Goal: Check status: Check status

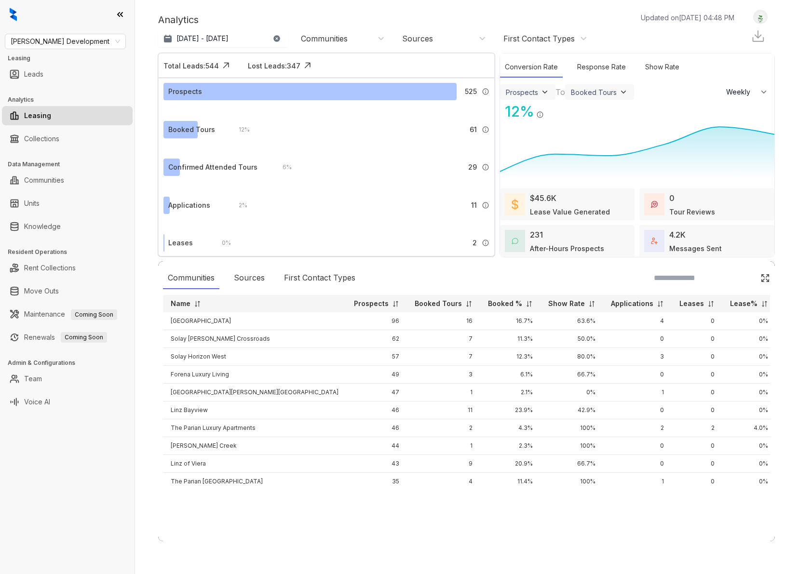
select select "******"
click at [98, 43] on span "[PERSON_NAME] Development" at bounding box center [65, 41] width 109 height 14
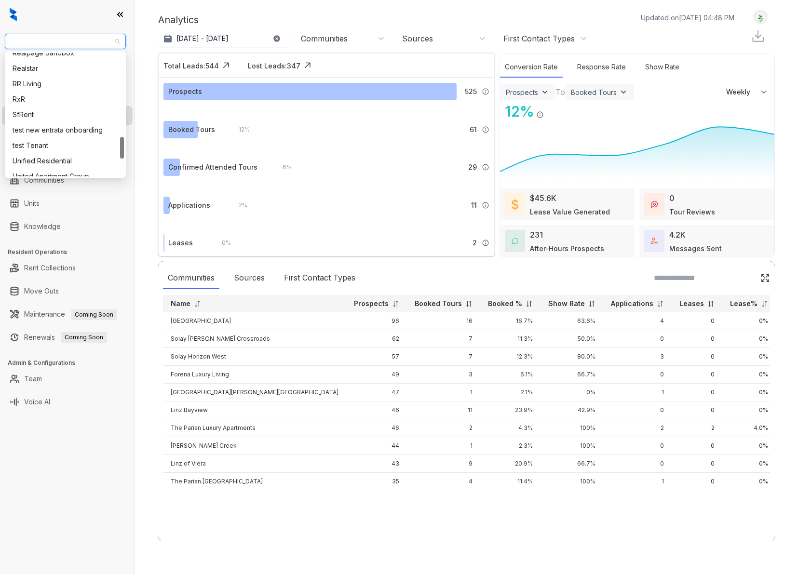
scroll to position [456, 0]
click at [47, 96] on div "RR Living" at bounding box center [66, 98] width 106 height 11
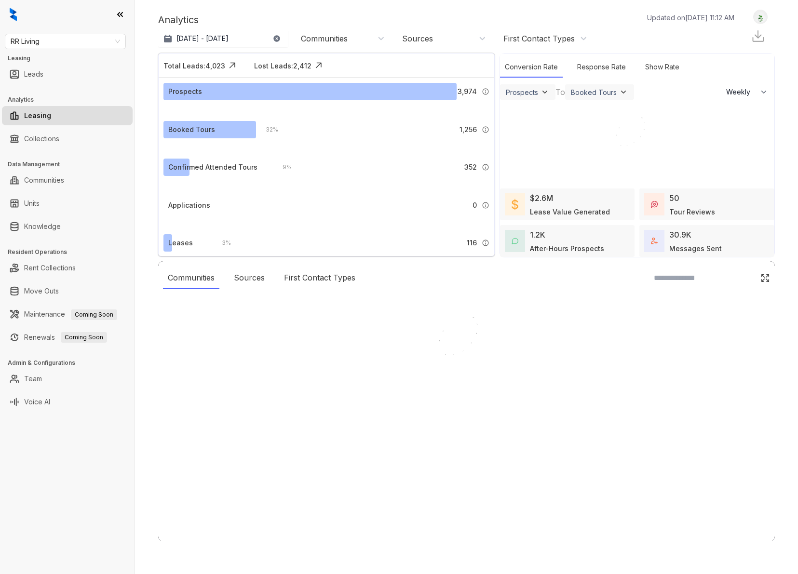
select select "******"
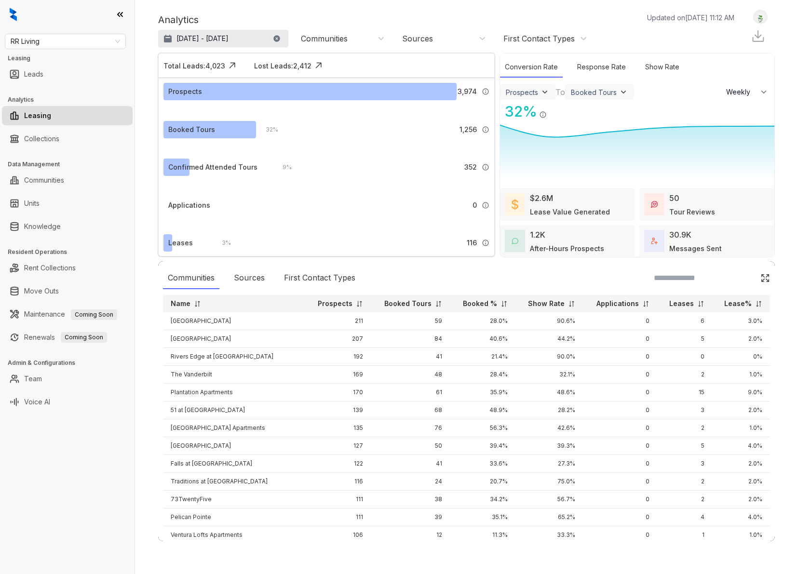
click at [205, 39] on p "[DATE] - [DATE]" at bounding box center [202, 39] width 52 height 10
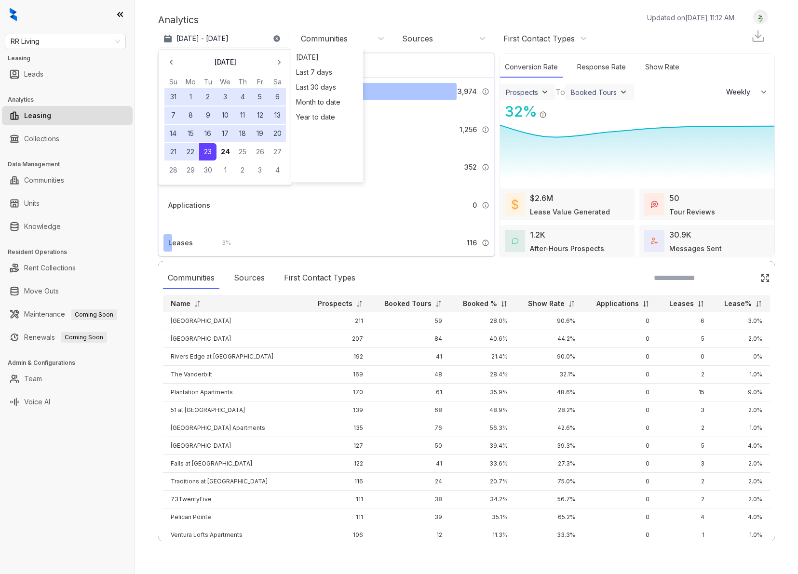
click at [193, 99] on button "1" at bounding box center [190, 96] width 17 height 17
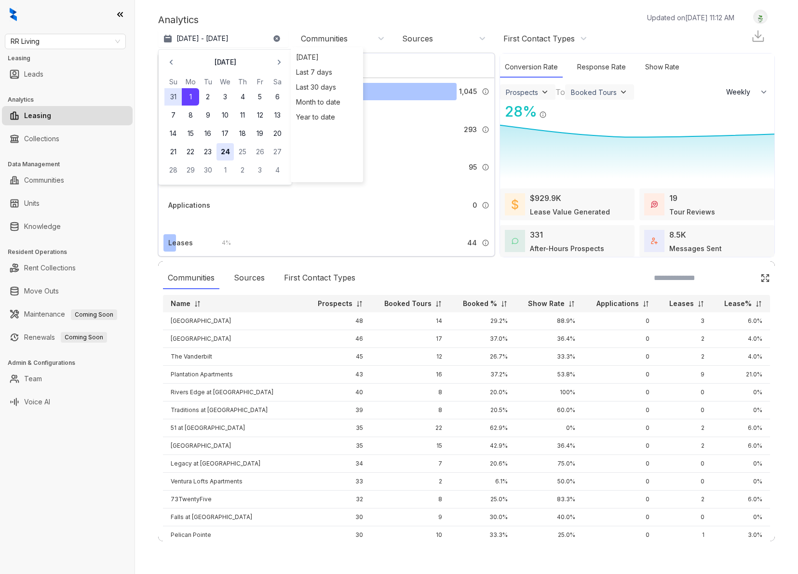
click at [228, 148] on button "24" at bounding box center [224, 151] width 17 height 17
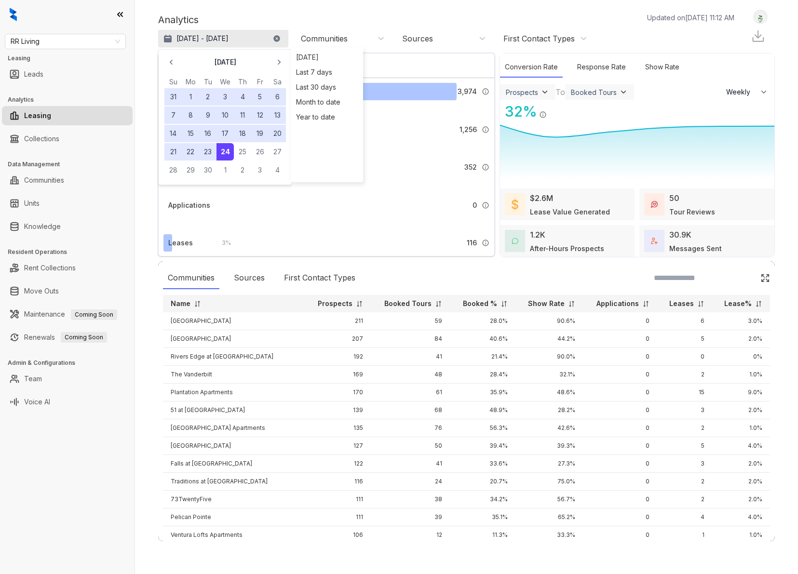
click at [192, 38] on p "[DATE] - [DATE]" at bounding box center [202, 39] width 52 height 10
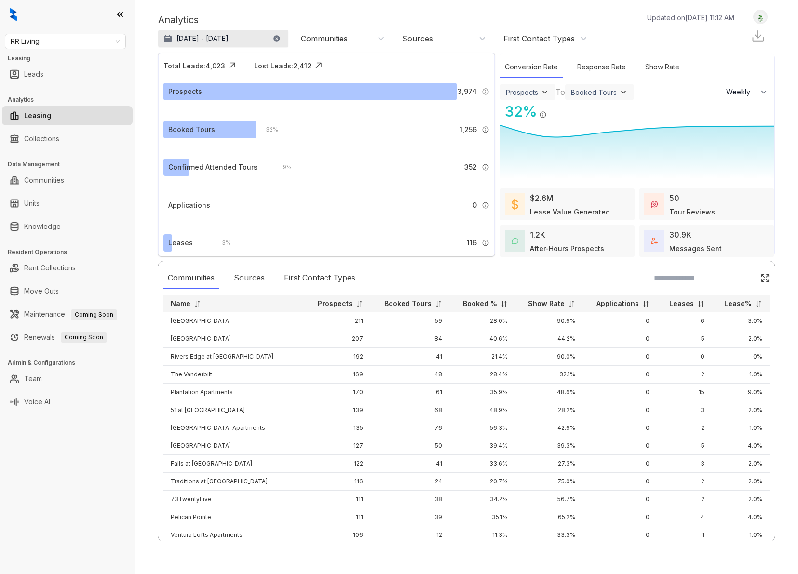
click at [192, 39] on p "[DATE] - [DATE]" at bounding box center [202, 39] width 52 height 10
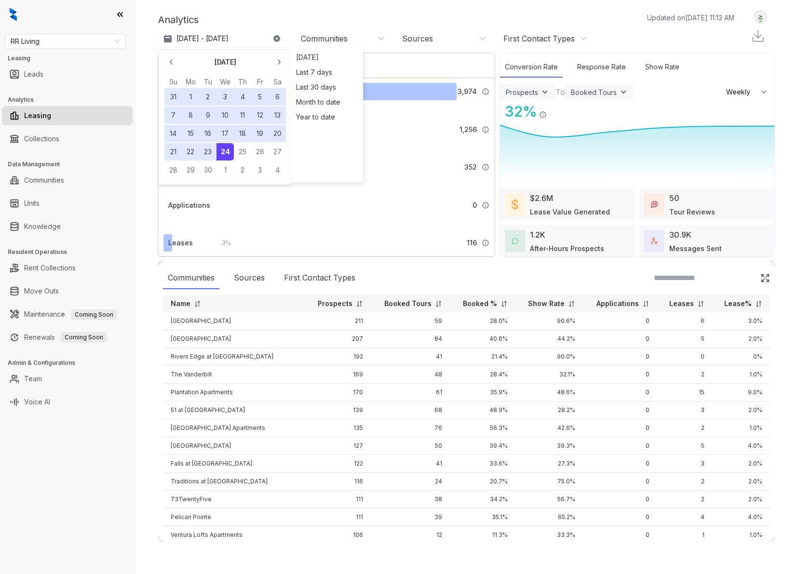
click at [193, 96] on button "1" at bounding box center [190, 96] width 17 height 17
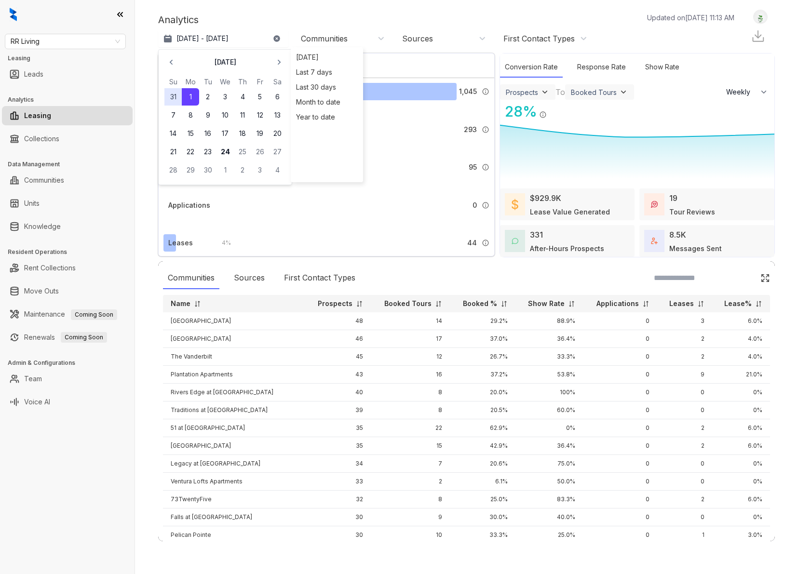
click at [194, 96] on button "1" at bounding box center [190, 96] width 17 height 17
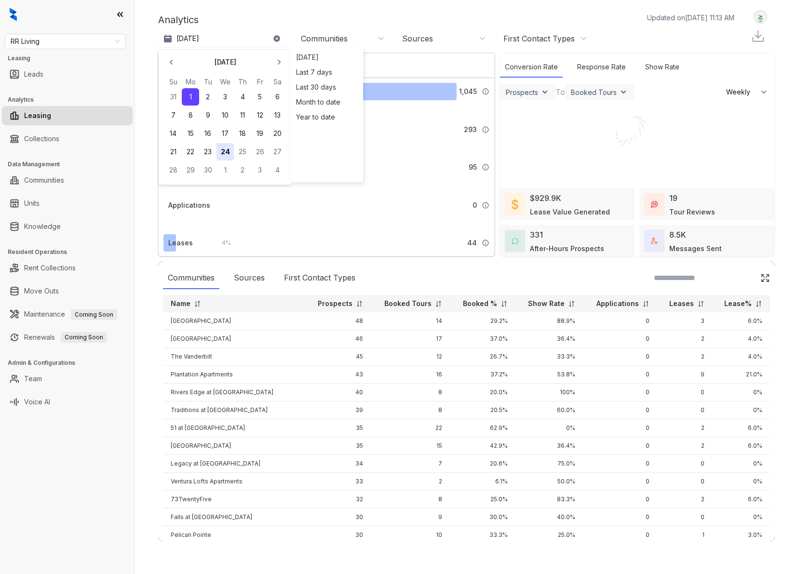
click at [222, 152] on button "24" at bounding box center [224, 151] width 17 height 17
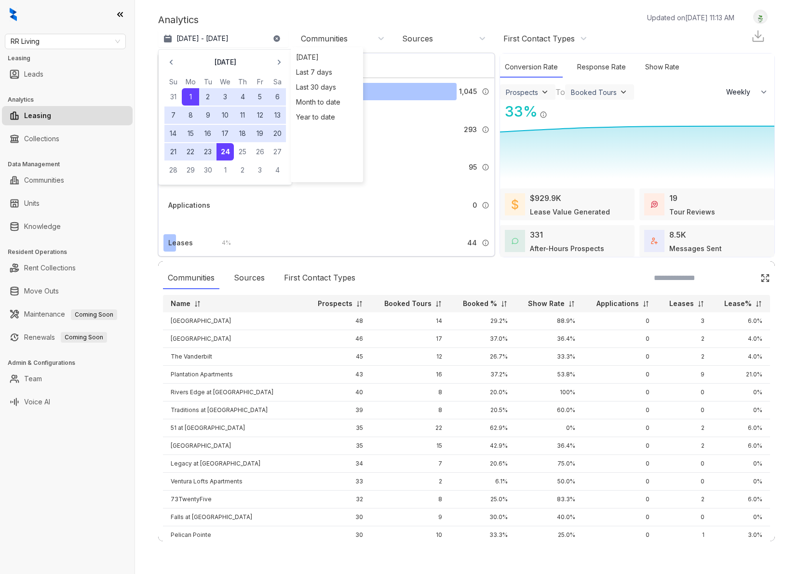
click at [315, 13] on div "Analytics Updated on [DATE] 11:13 AM" at bounding box center [451, 20] width 586 height 14
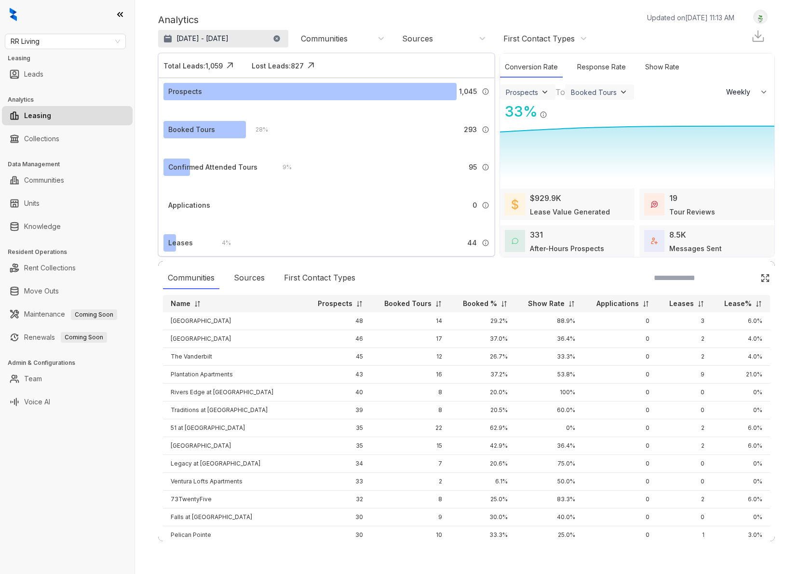
click at [193, 43] on p "[DATE] - [DATE]" at bounding box center [202, 39] width 52 height 10
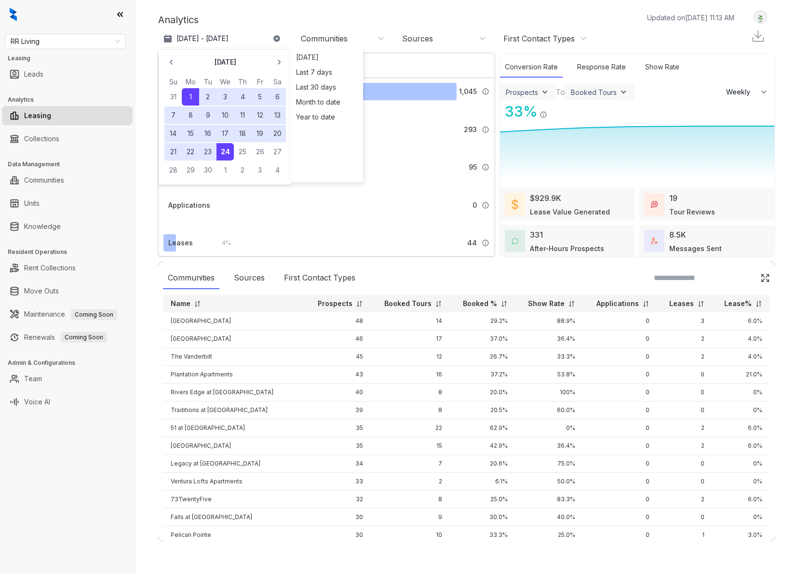
click at [259, 18] on div "Analytics Updated on [DATE] 11:13 AM" at bounding box center [451, 20] width 586 height 14
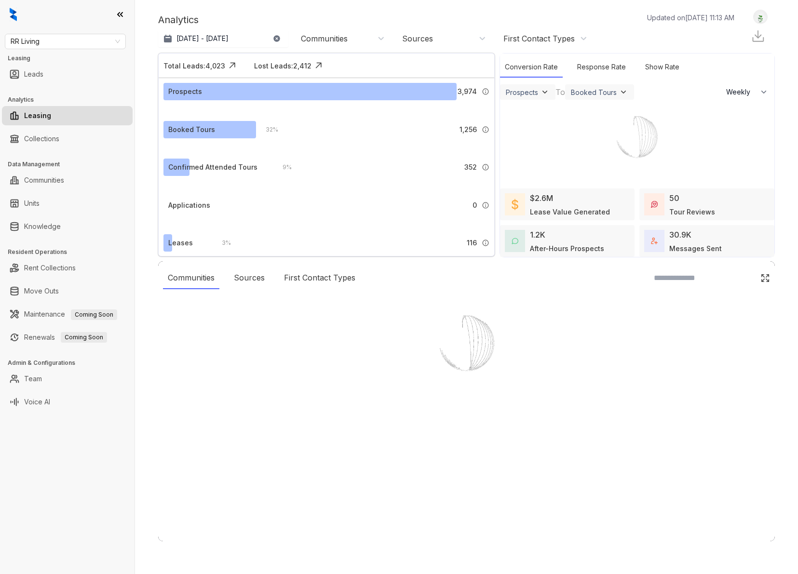
select select "******"
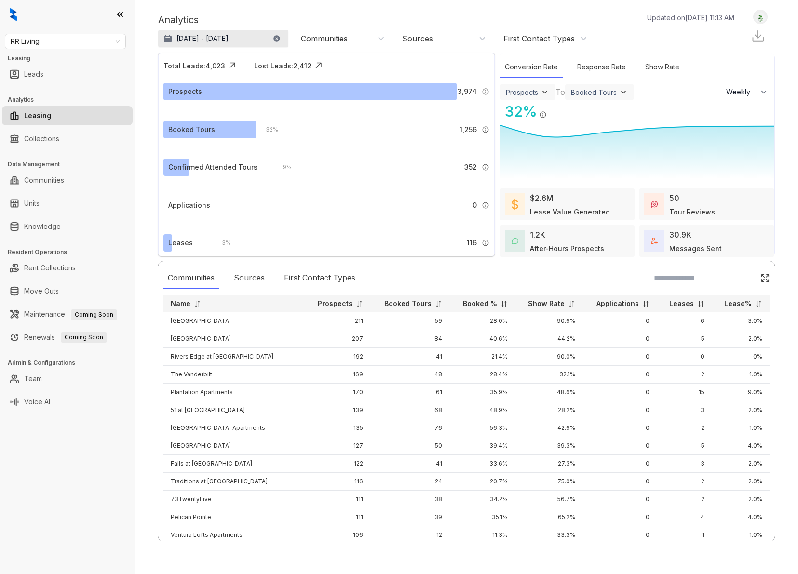
click at [210, 38] on p "[DATE] - [DATE]" at bounding box center [202, 39] width 52 height 10
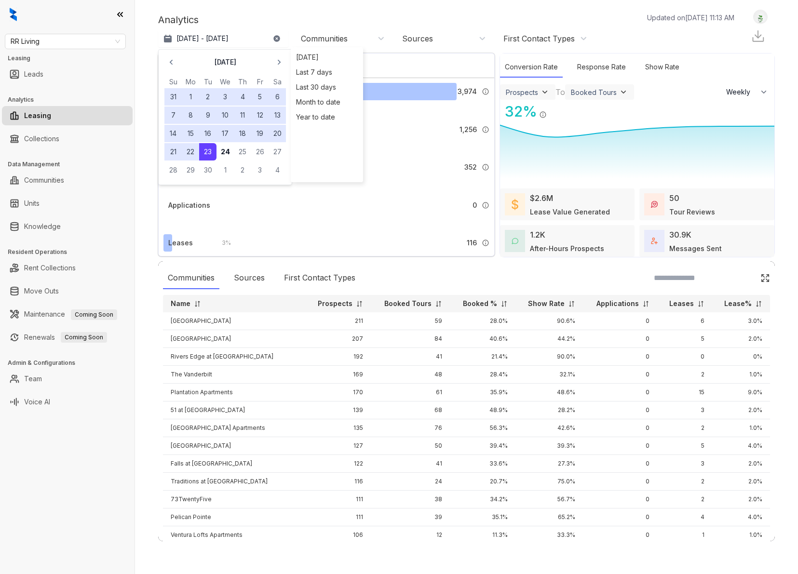
click at [188, 96] on button "1" at bounding box center [190, 96] width 17 height 17
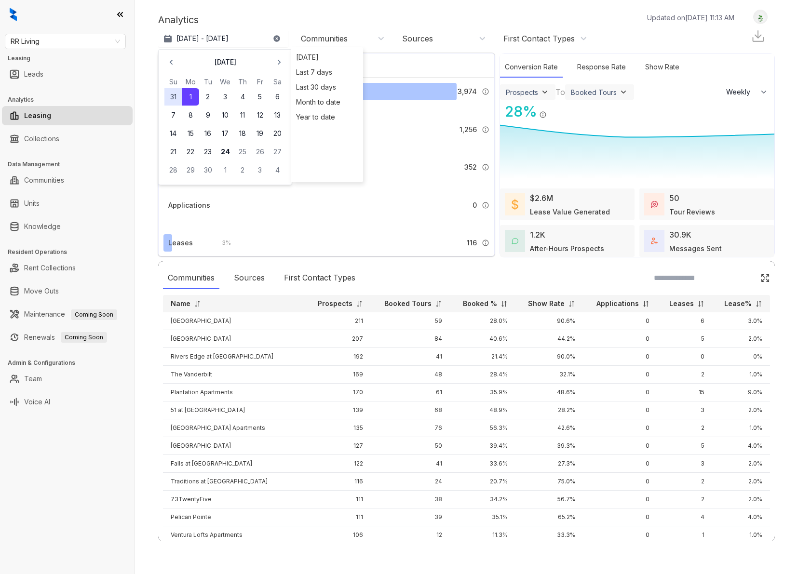
click at [188, 96] on button "1" at bounding box center [190, 96] width 17 height 17
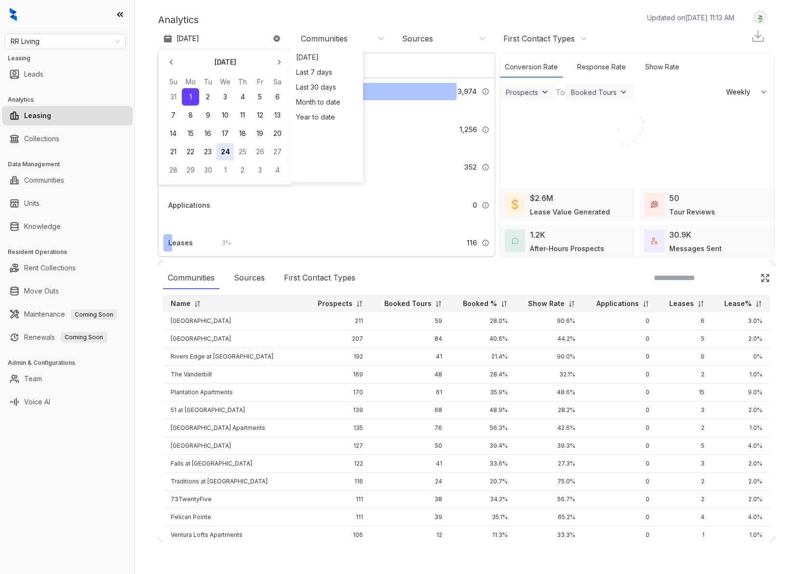
click at [226, 149] on button "24" at bounding box center [224, 151] width 17 height 17
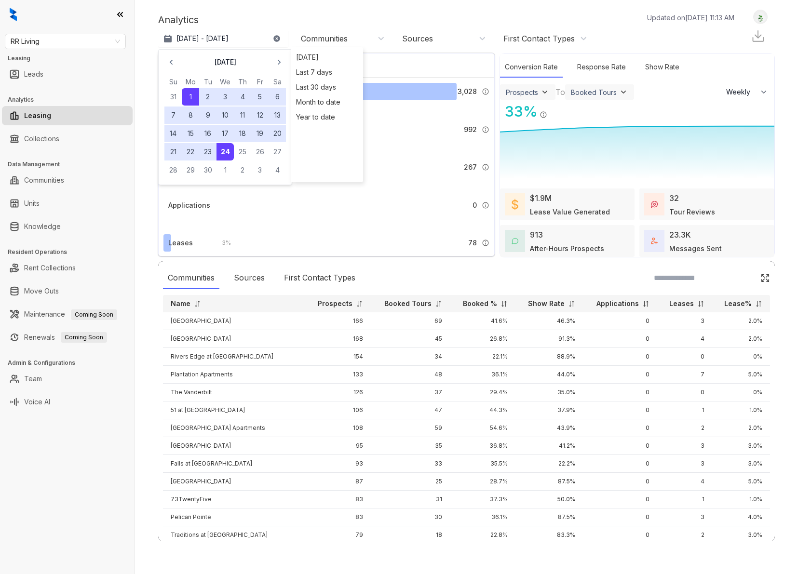
click at [327, 7] on div "Analytics Updated on Sep 24, 2025, 11:13 AM Sep 1 - 24, 2025 September 2025 Su …" at bounding box center [466, 287] width 663 height 574
